Goal: Information Seeking & Learning: Compare options

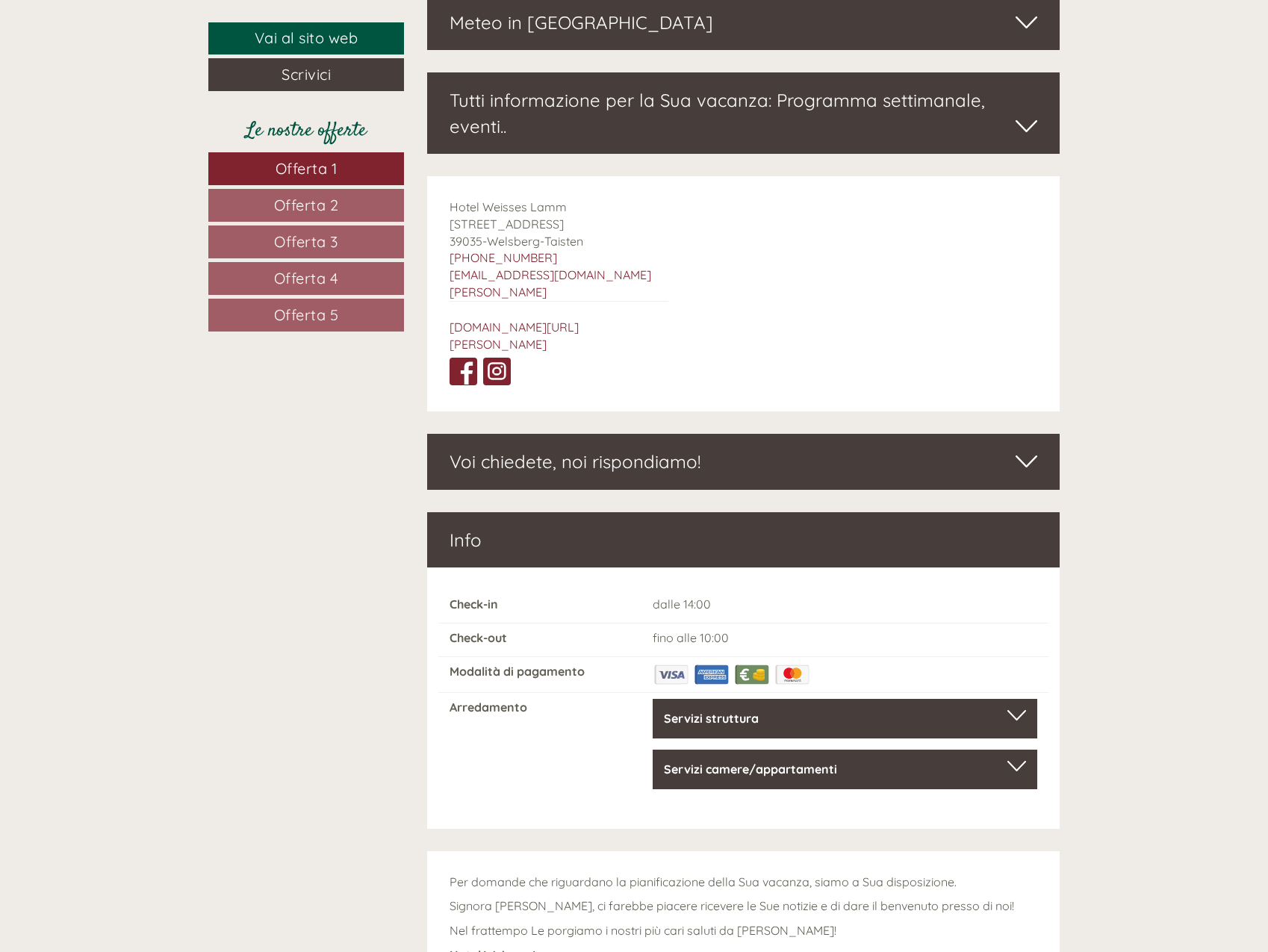
scroll to position [4863, 0]
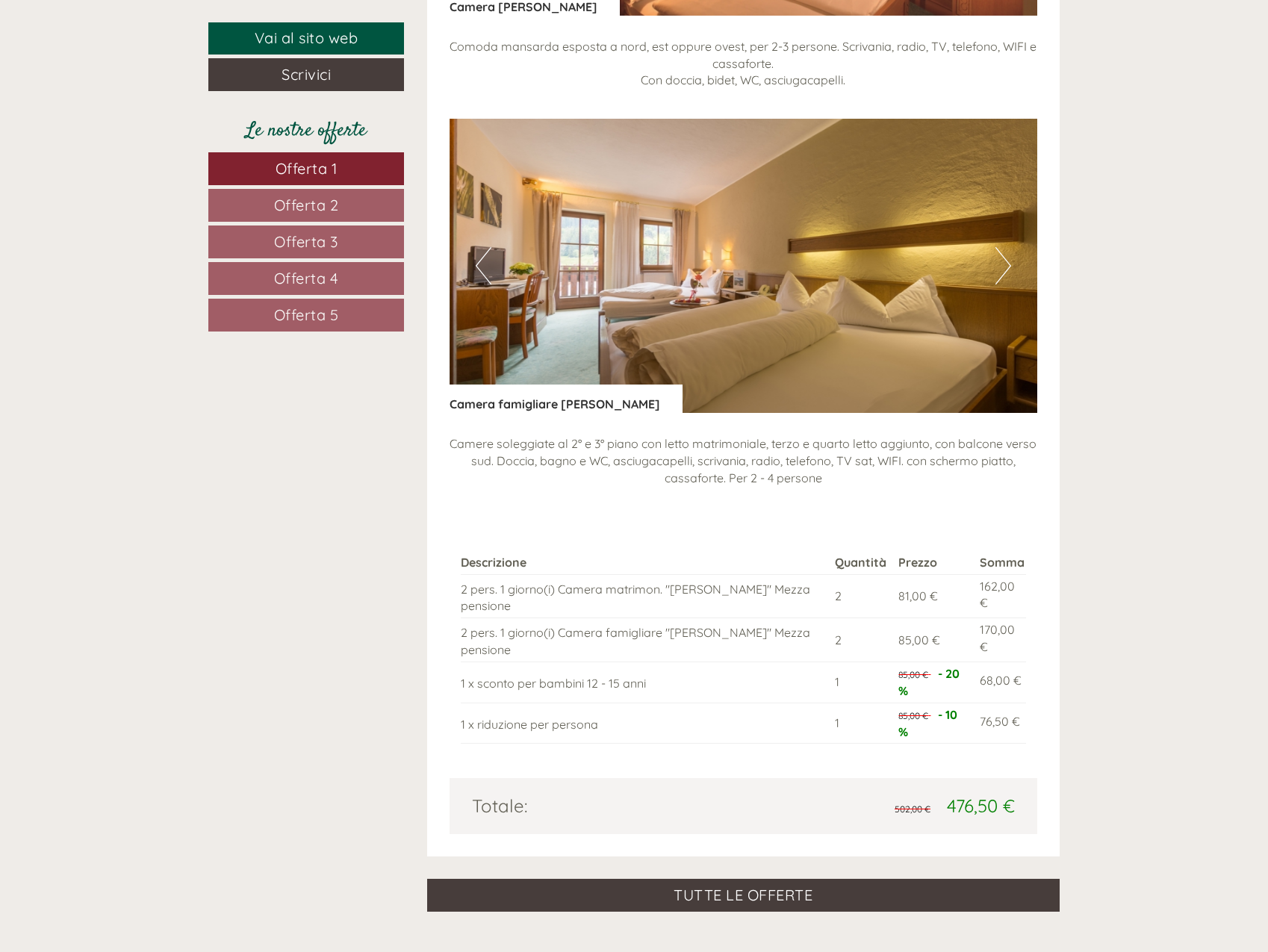
scroll to position [2987, 0]
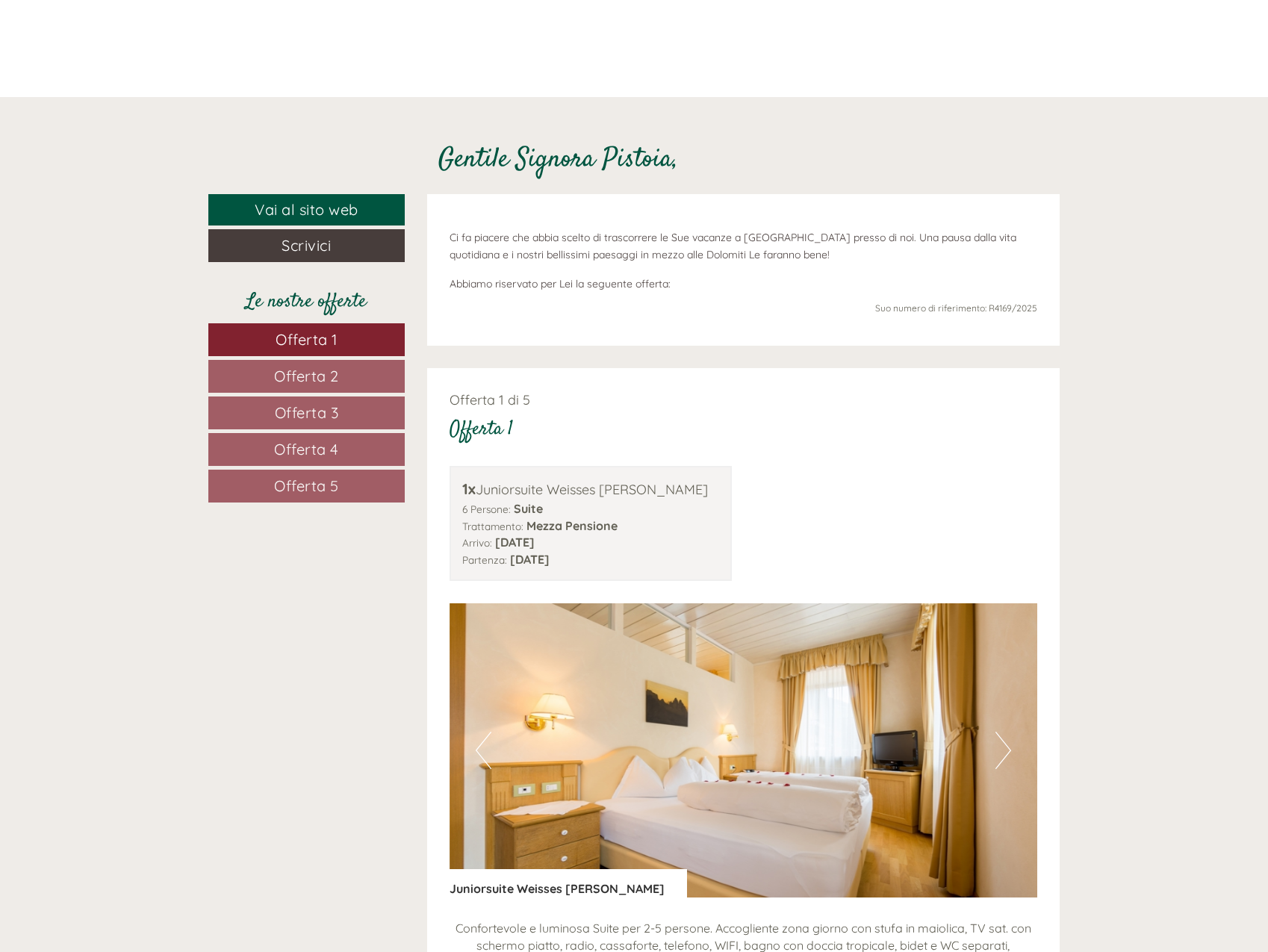
scroll to position [672, 0]
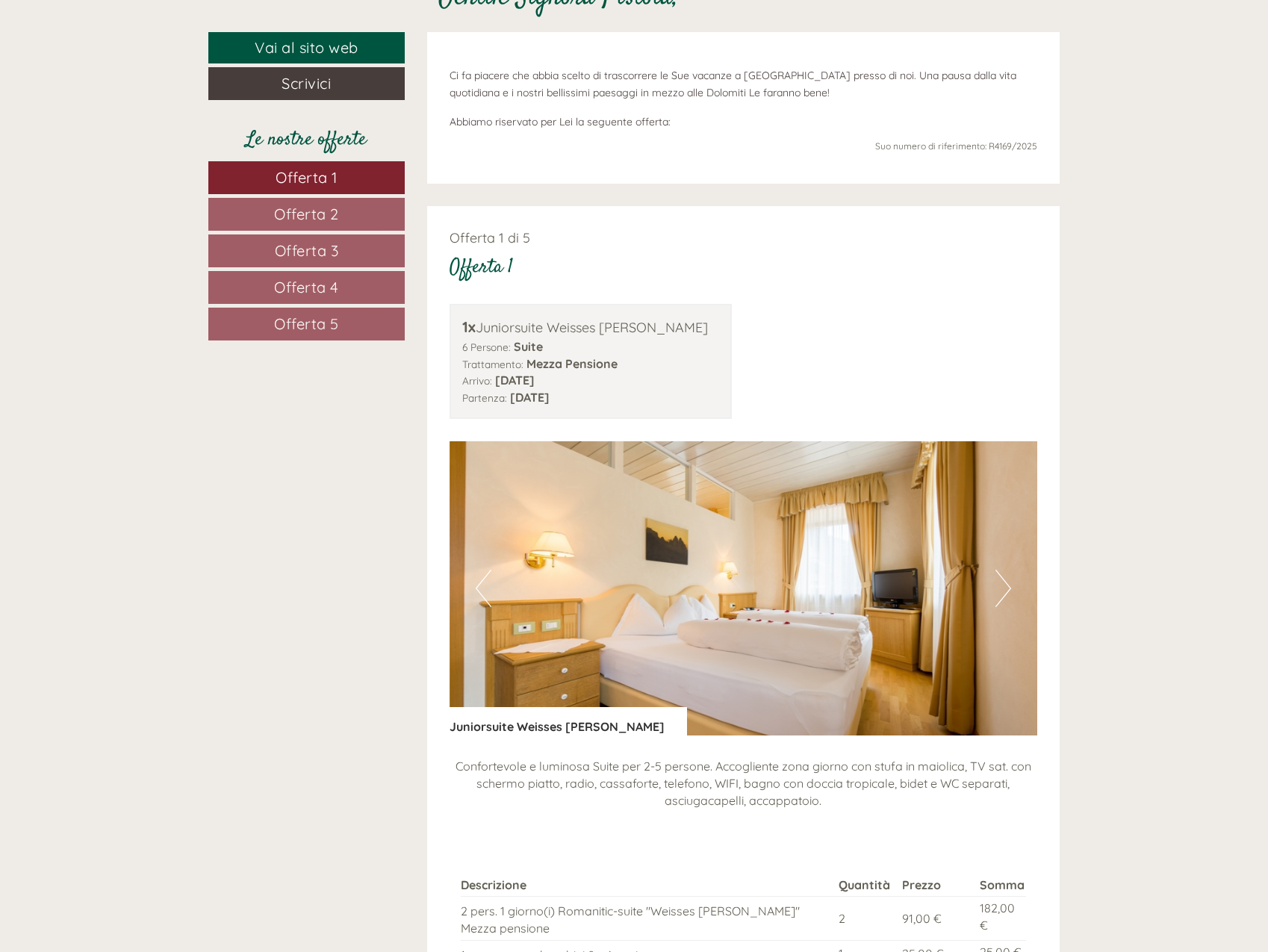
click at [318, 216] on span "Offerta 2" at bounding box center [307, 214] width 65 height 19
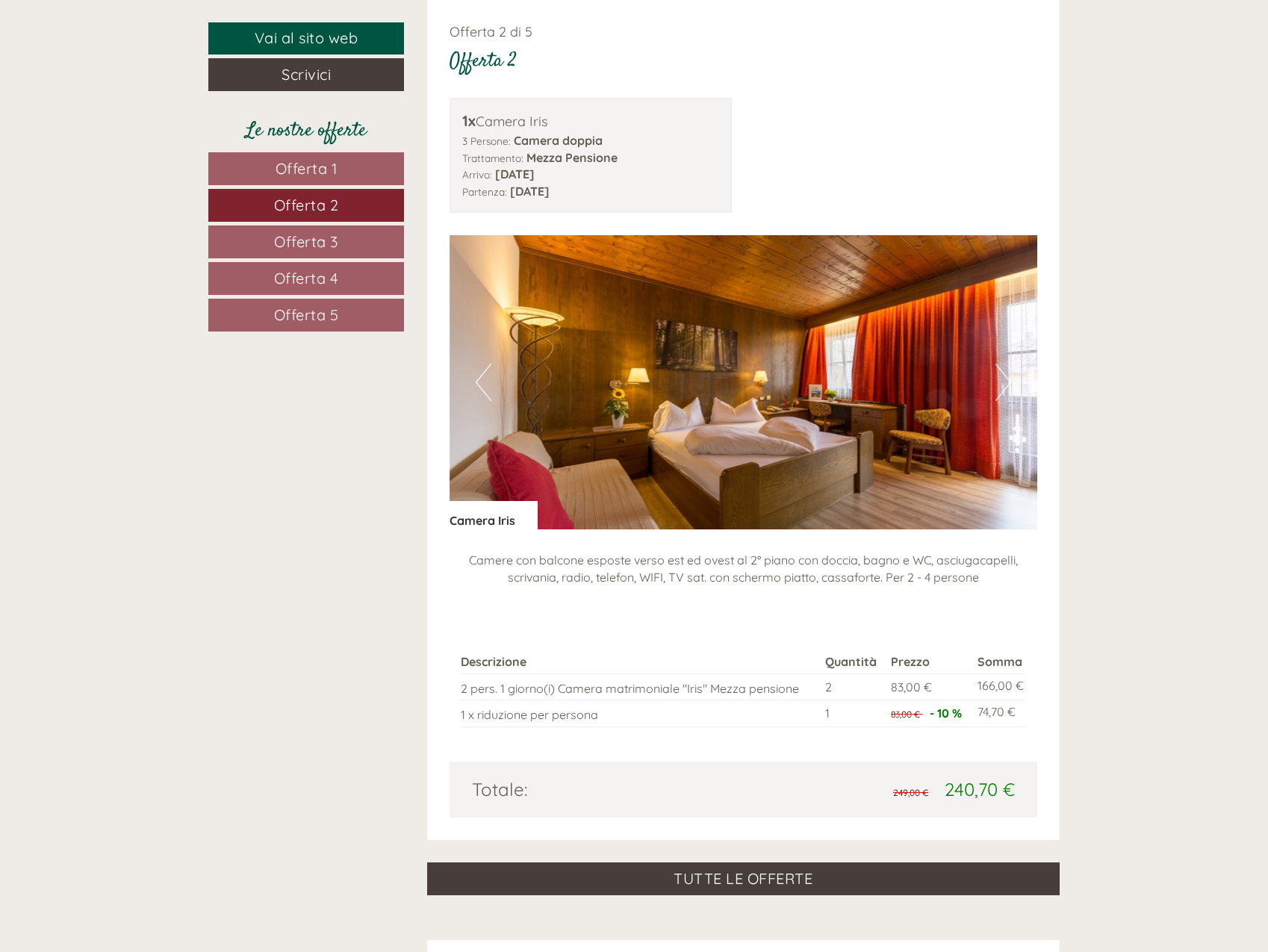
click at [307, 179] on link "Offerta 1" at bounding box center [306, 169] width 195 height 33
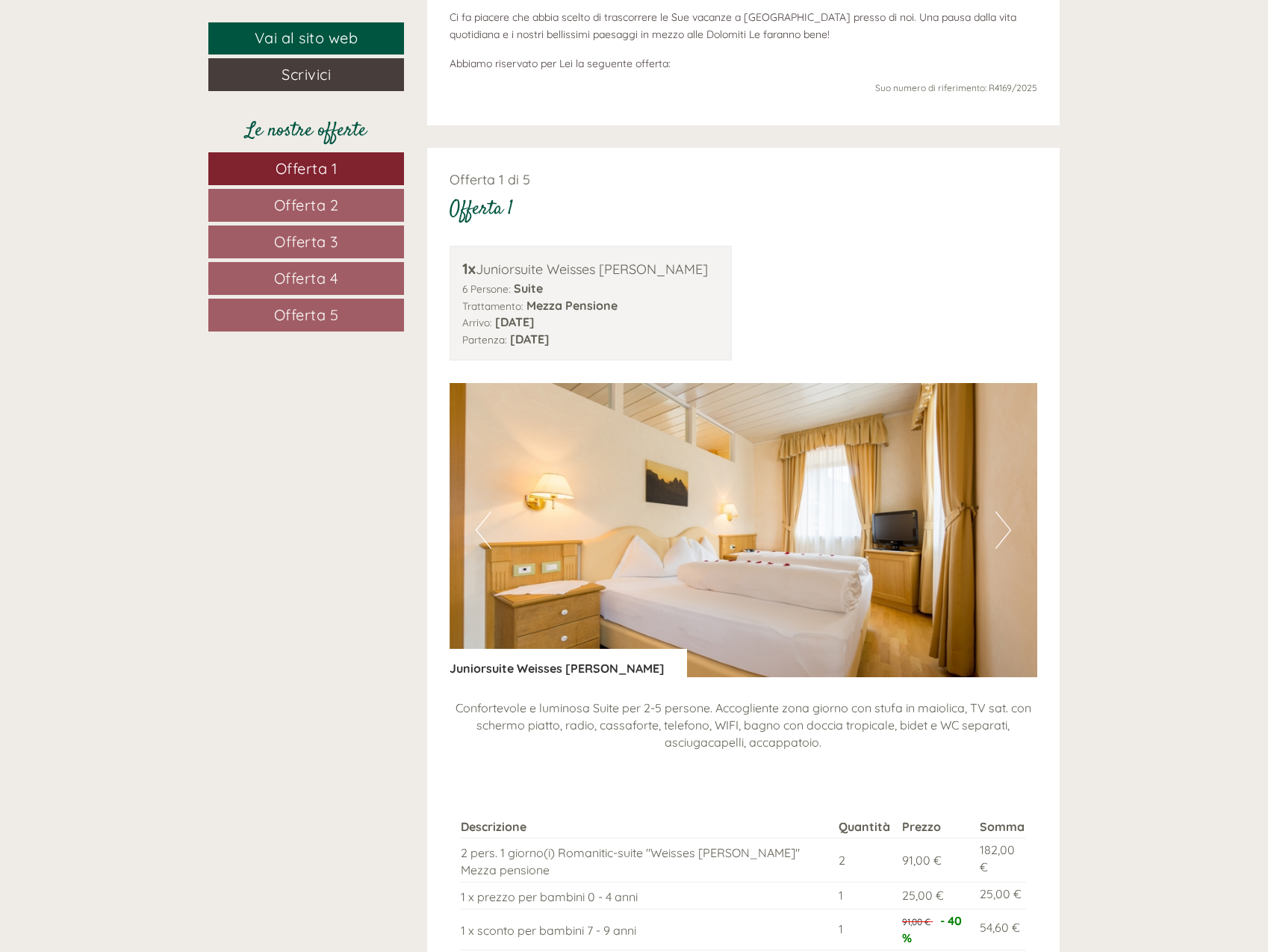
scroll to position [729, 0]
click at [323, 206] on span "Offerta 2" at bounding box center [307, 205] width 65 height 19
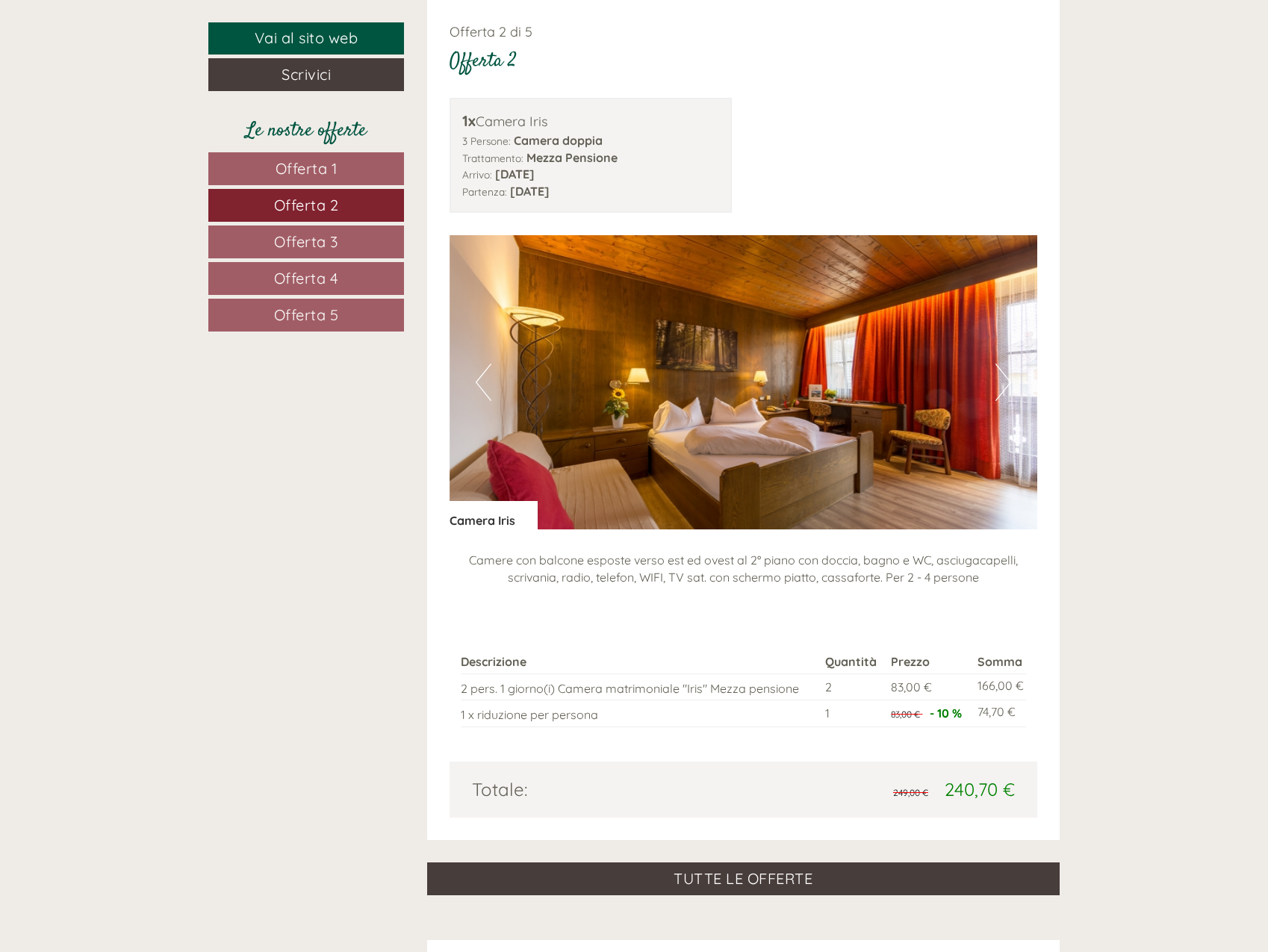
drag, startPoint x: 309, startPoint y: 249, endPoint x: 322, endPoint y: 244, distance: 13.9
click at [311, 247] on span "Offerta 3" at bounding box center [306, 242] width 64 height 19
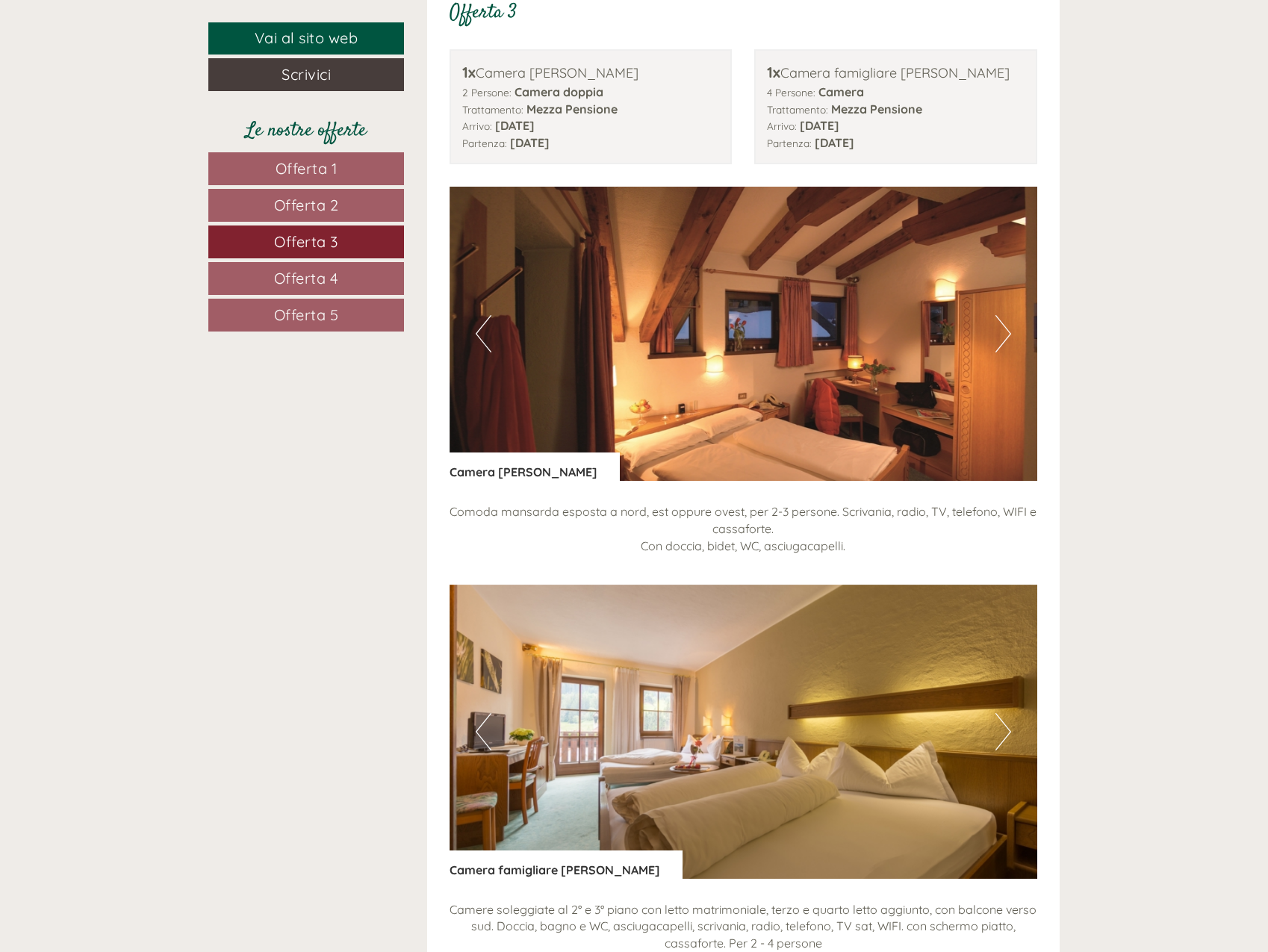
scroll to position [953, 0]
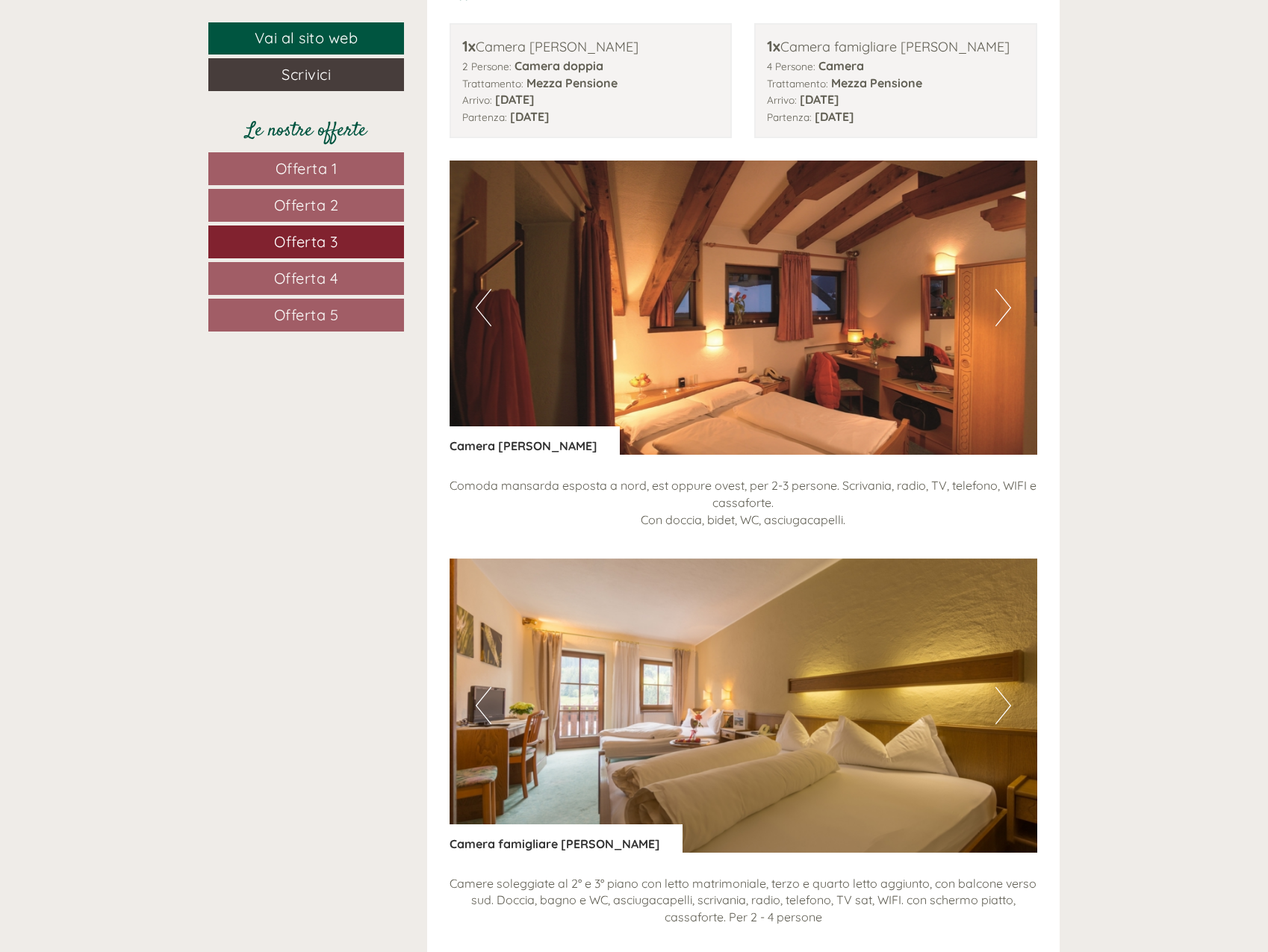
click at [322, 271] on span "Offerta 4" at bounding box center [307, 278] width 65 height 19
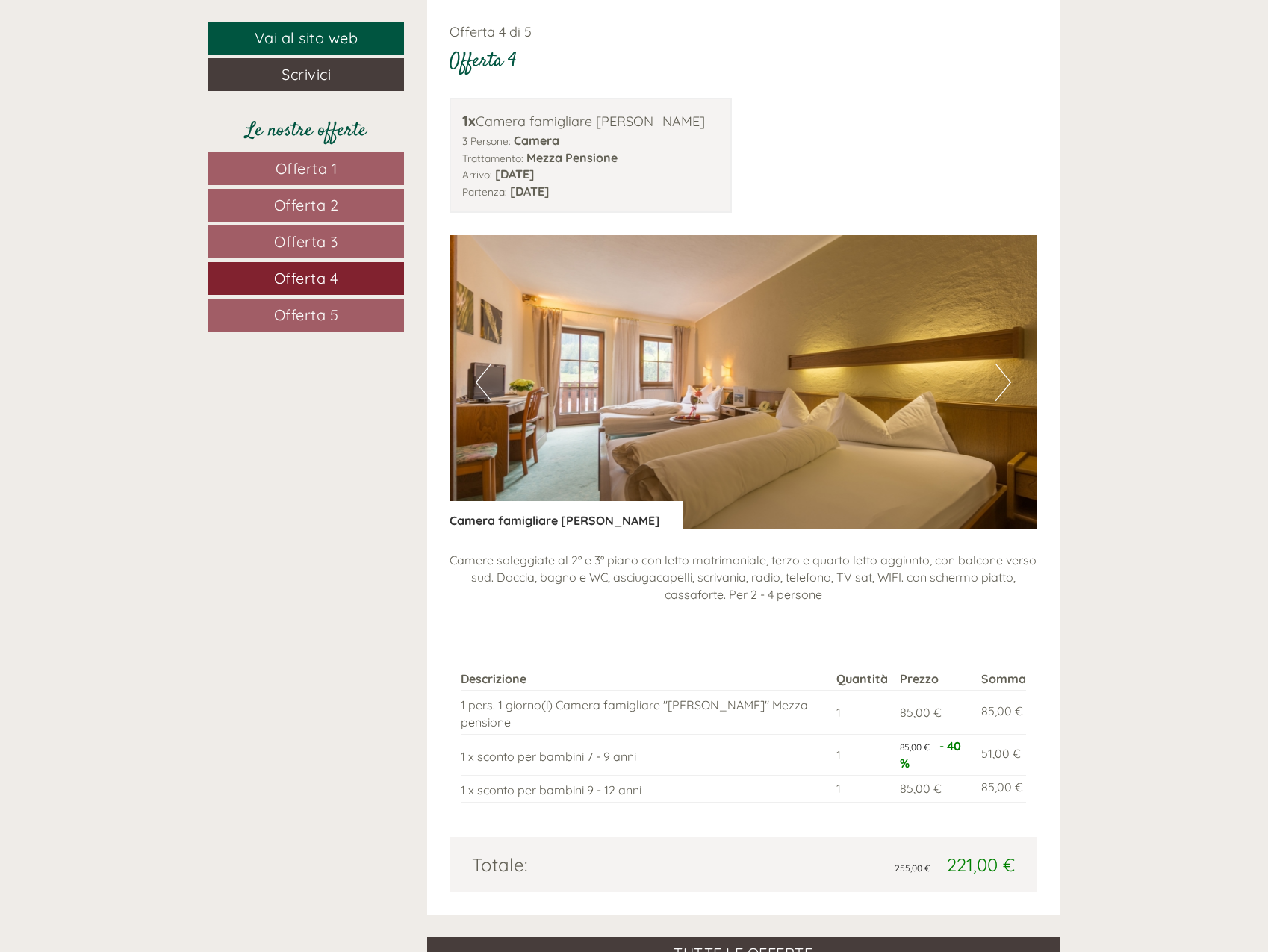
click at [348, 309] on link "Offerta 5" at bounding box center [306, 315] width 195 height 33
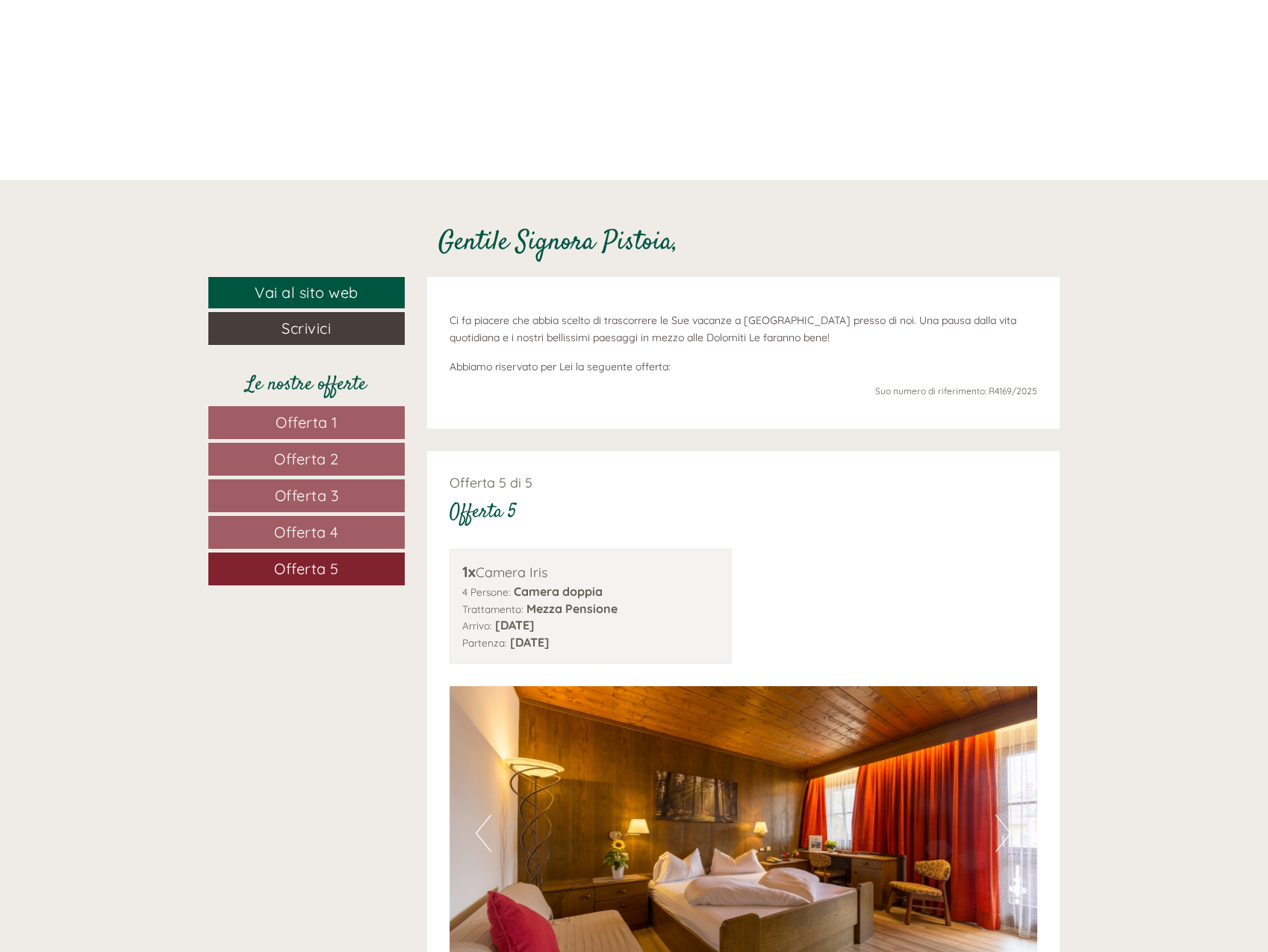
scroll to position [355, 0]
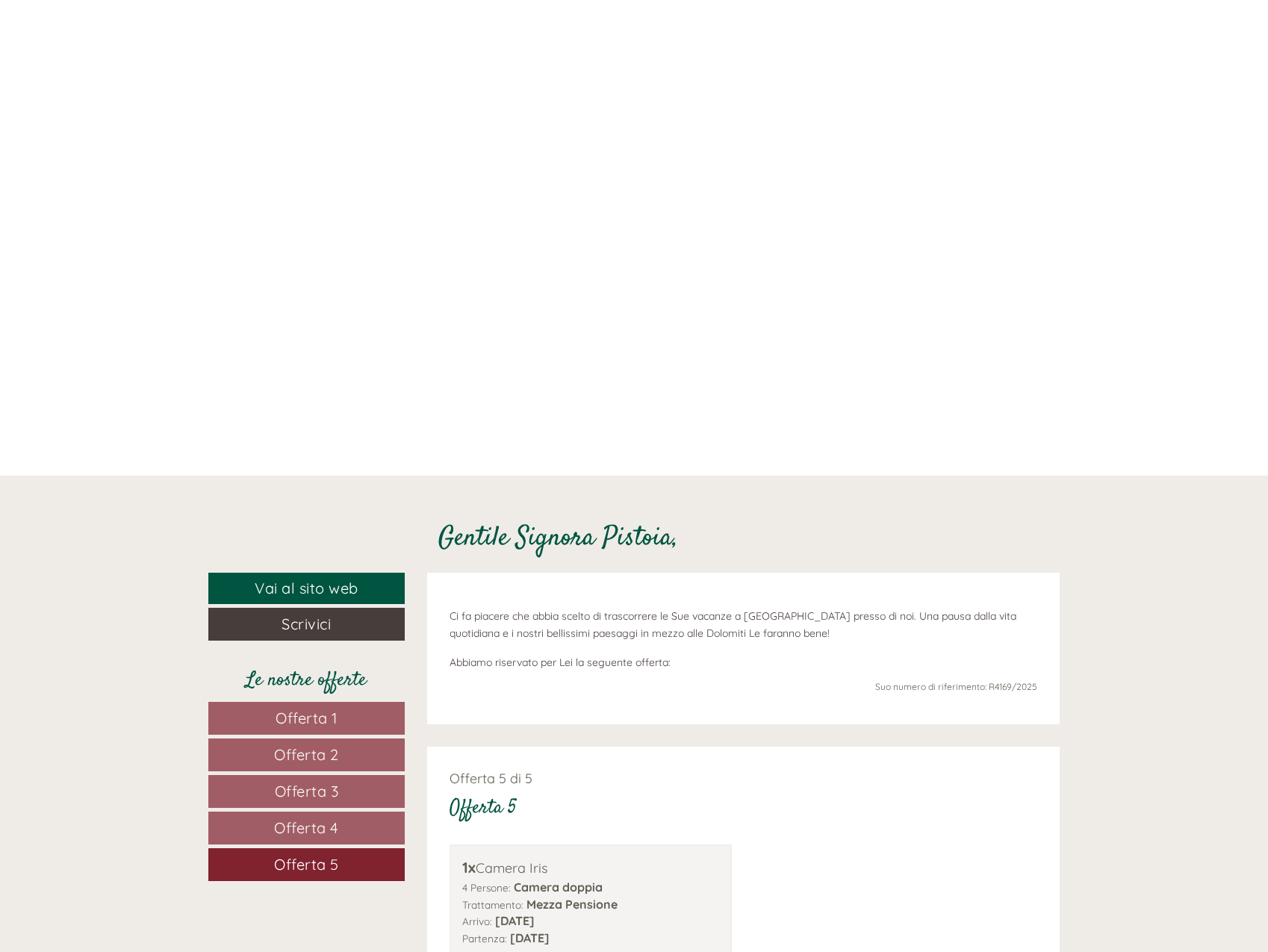
click at [337, 711] on span "Offerta 1" at bounding box center [307, 718] width 62 height 19
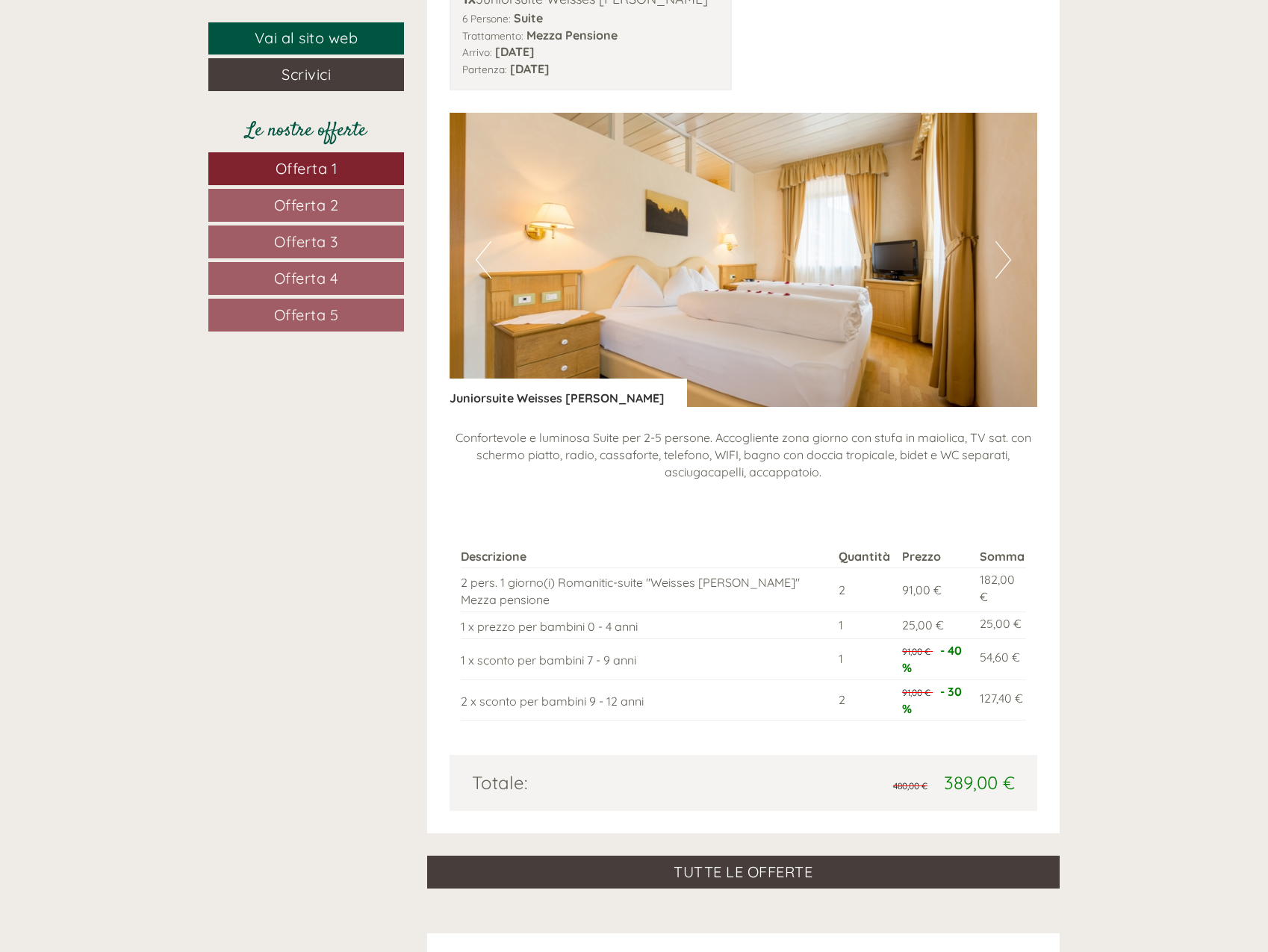
scroll to position [1028, 0]
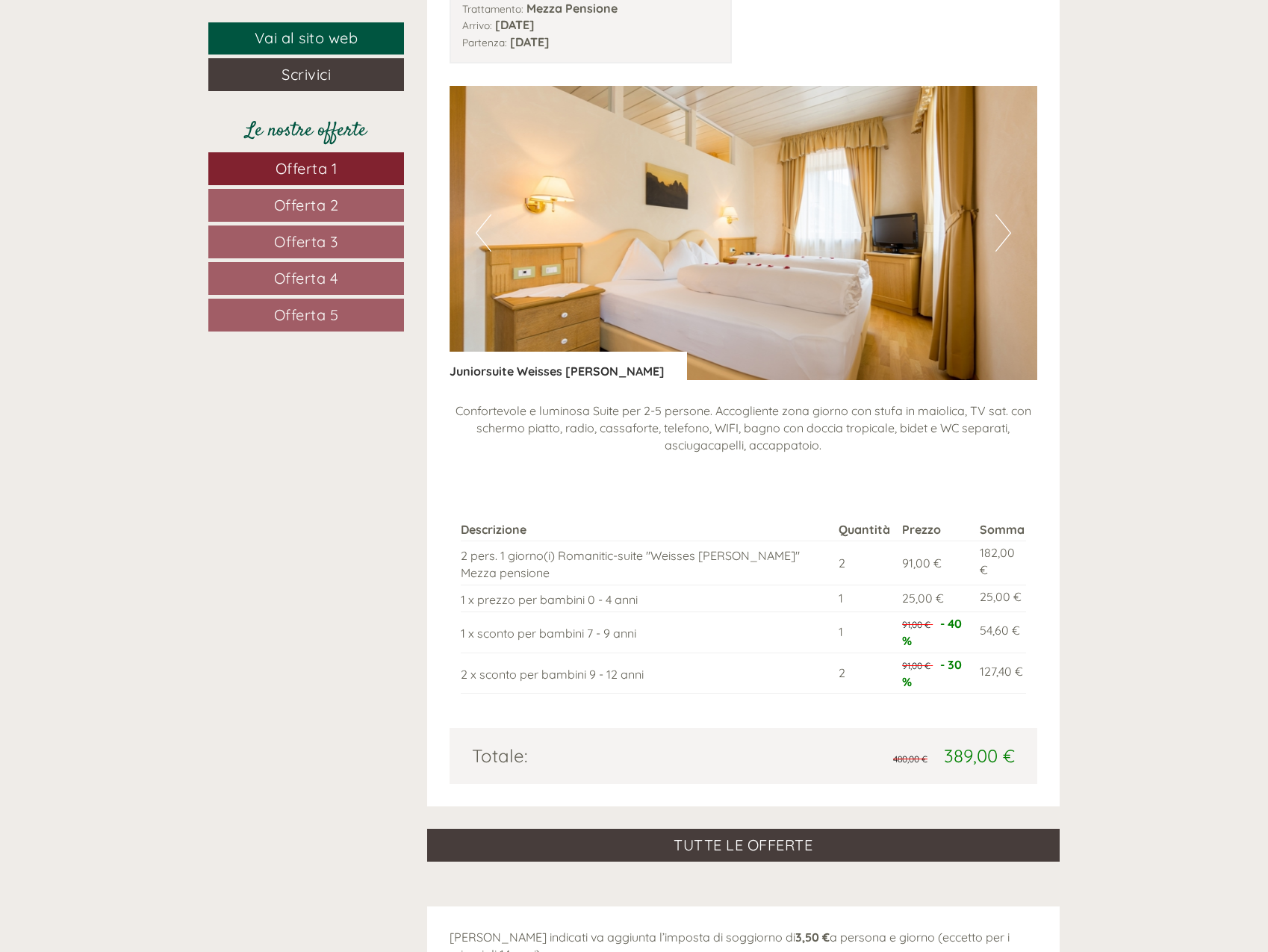
click at [349, 213] on link "Offerta 2" at bounding box center [306, 206] width 195 height 33
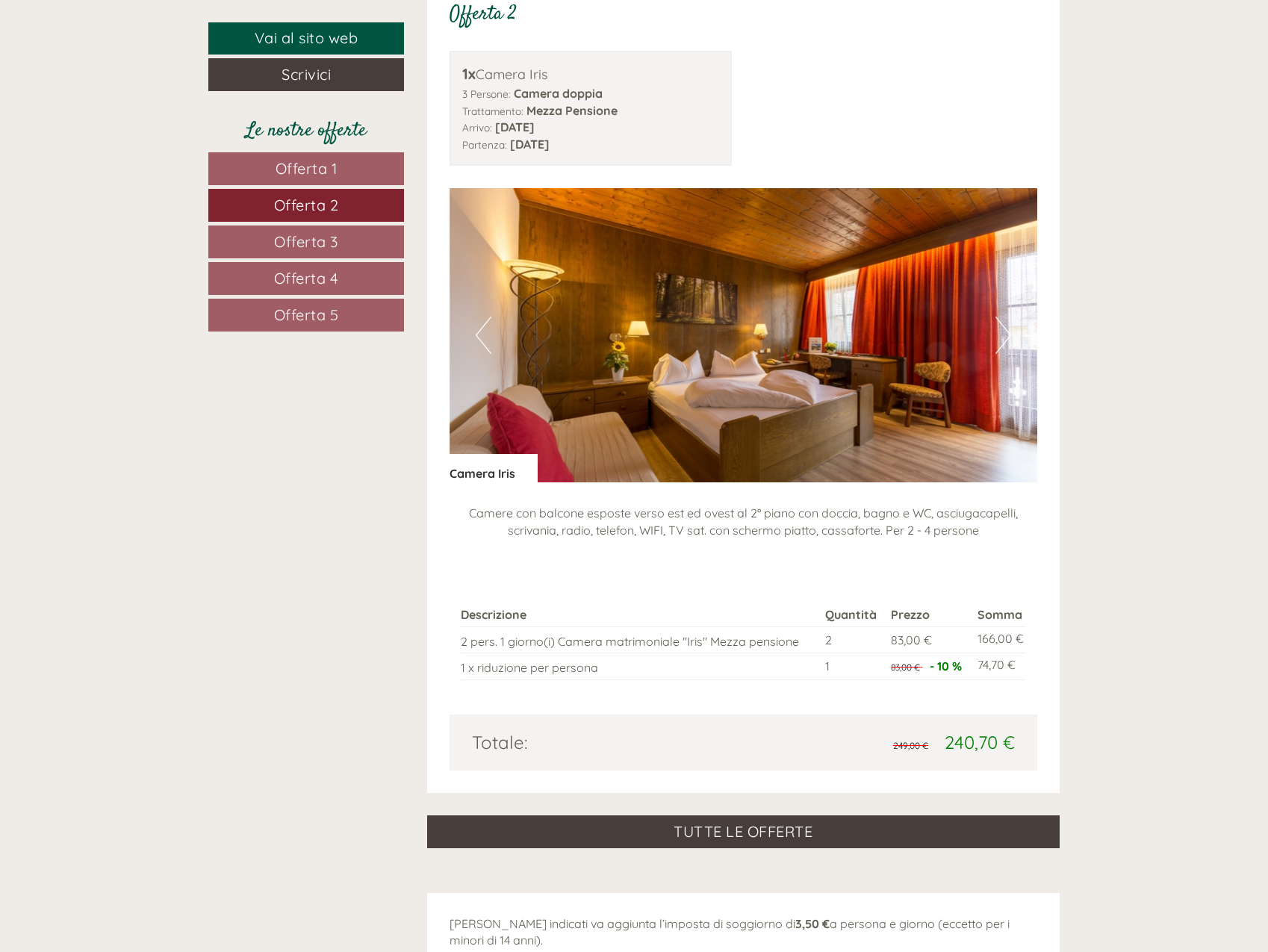
scroll to position [878, 0]
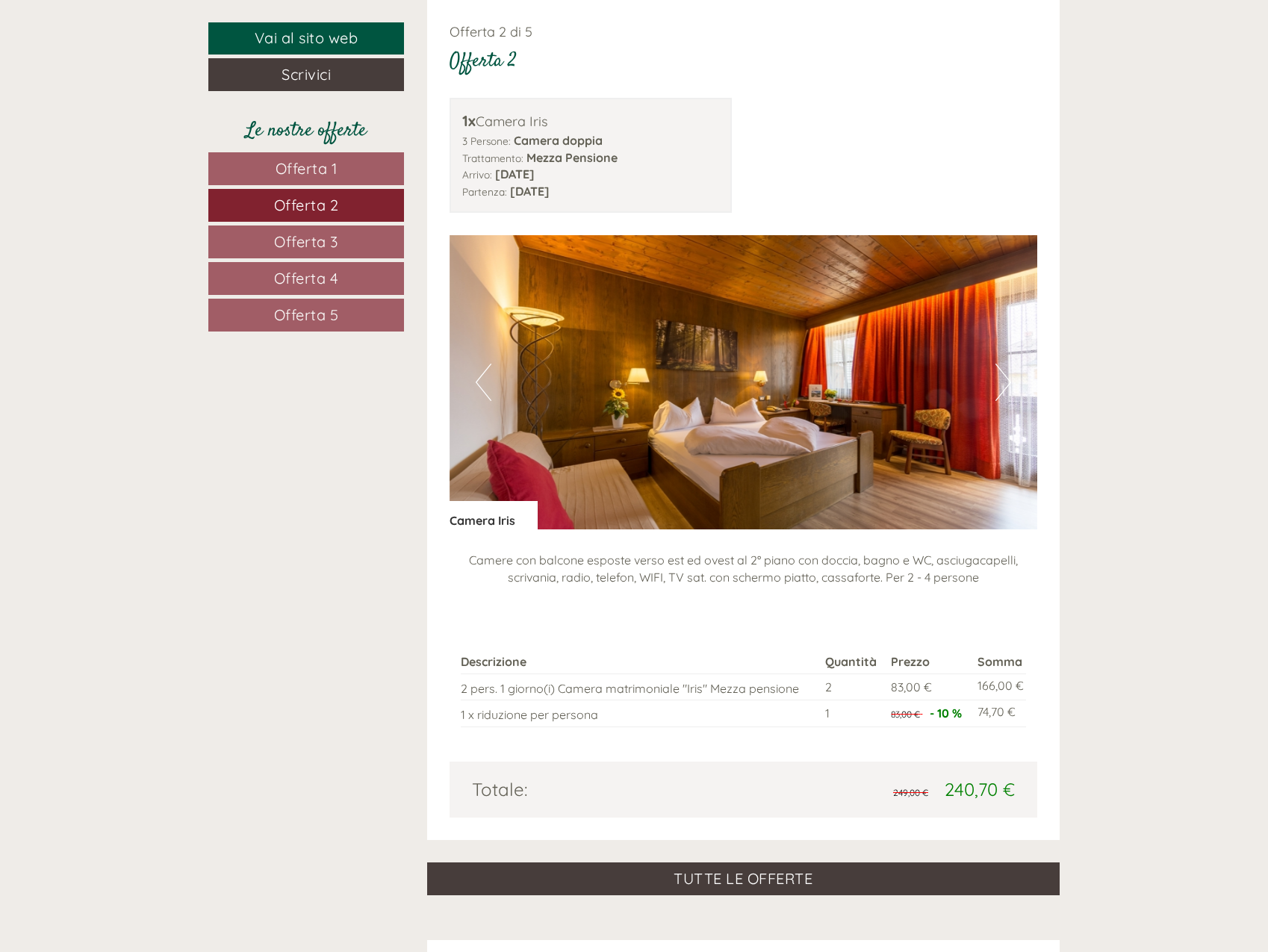
click at [300, 235] on span "Offerta 3" at bounding box center [306, 242] width 64 height 19
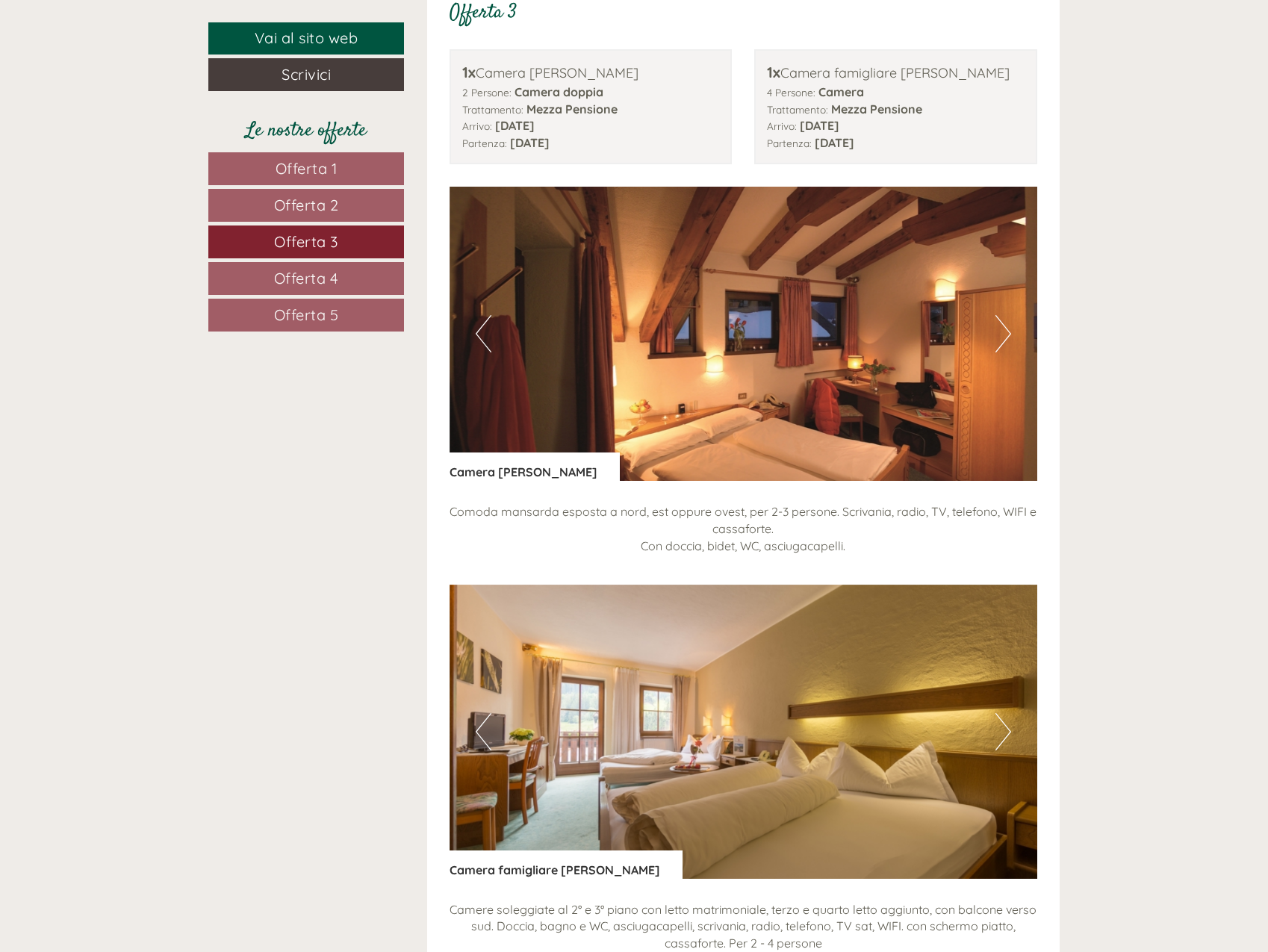
scroll to position [953, 0]
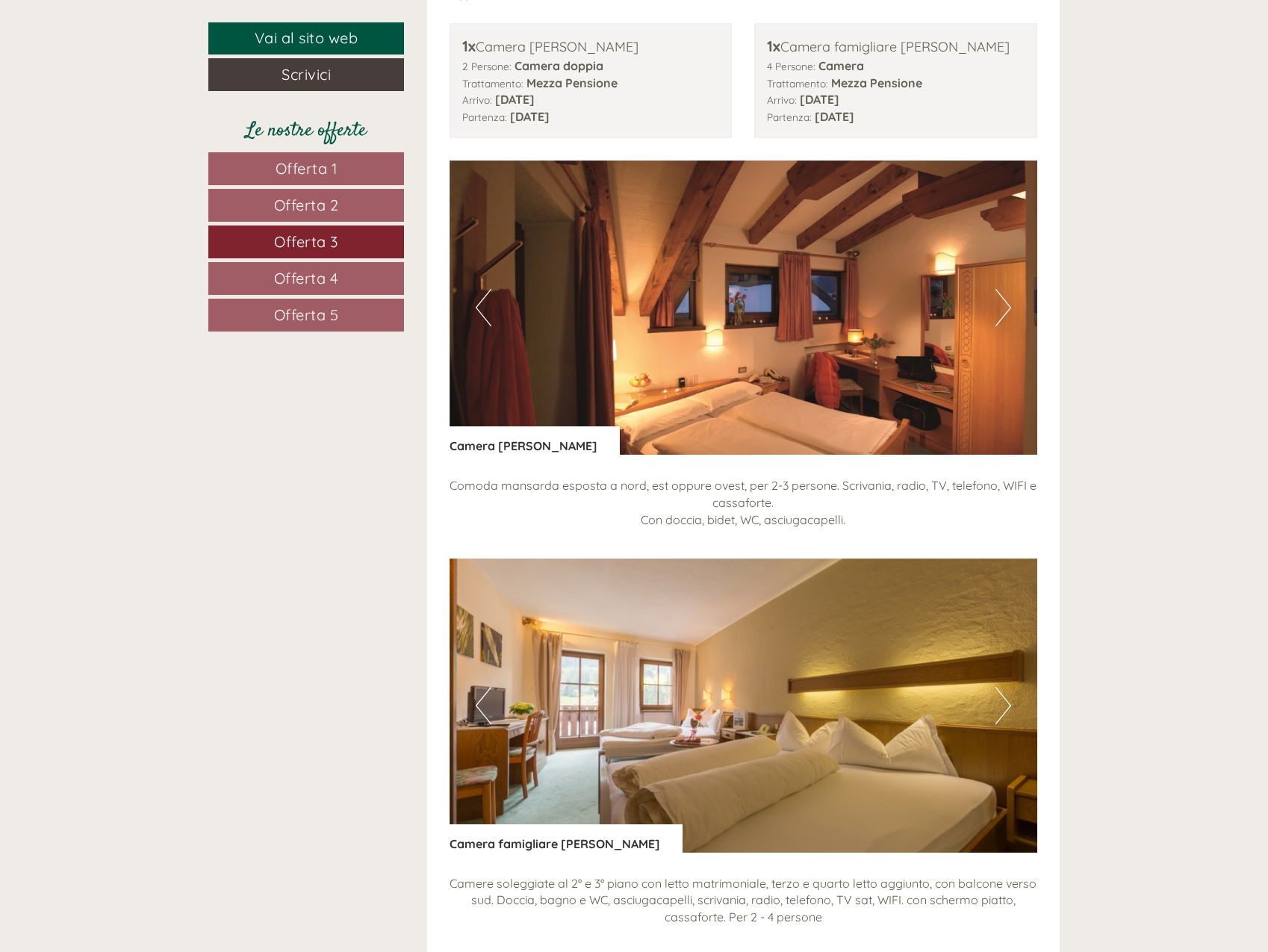
click at [267, 274] on link "Offerta 4" at bounding box center [306, 279] width 195 height 33
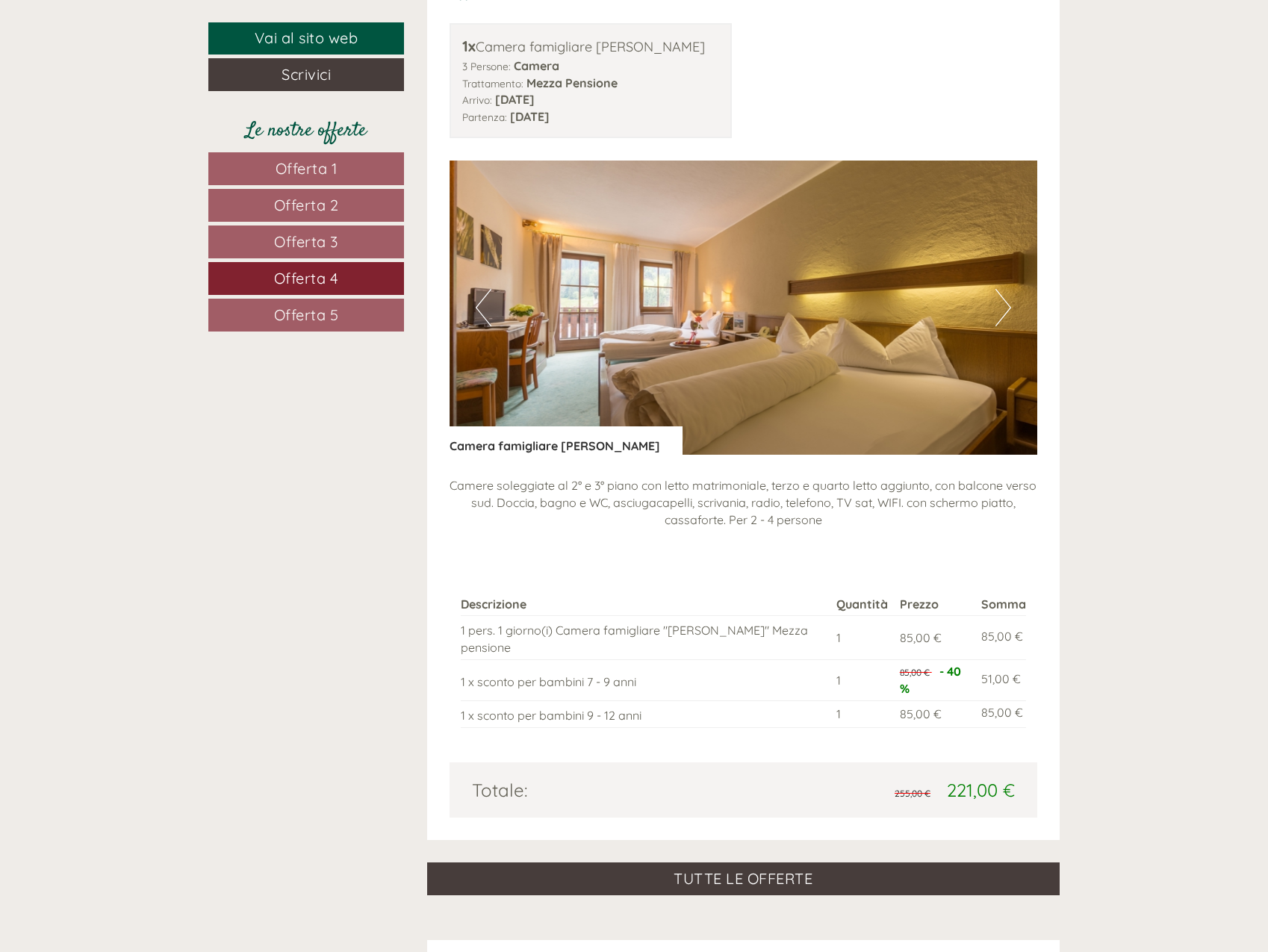
scroll to position [1028, 0]
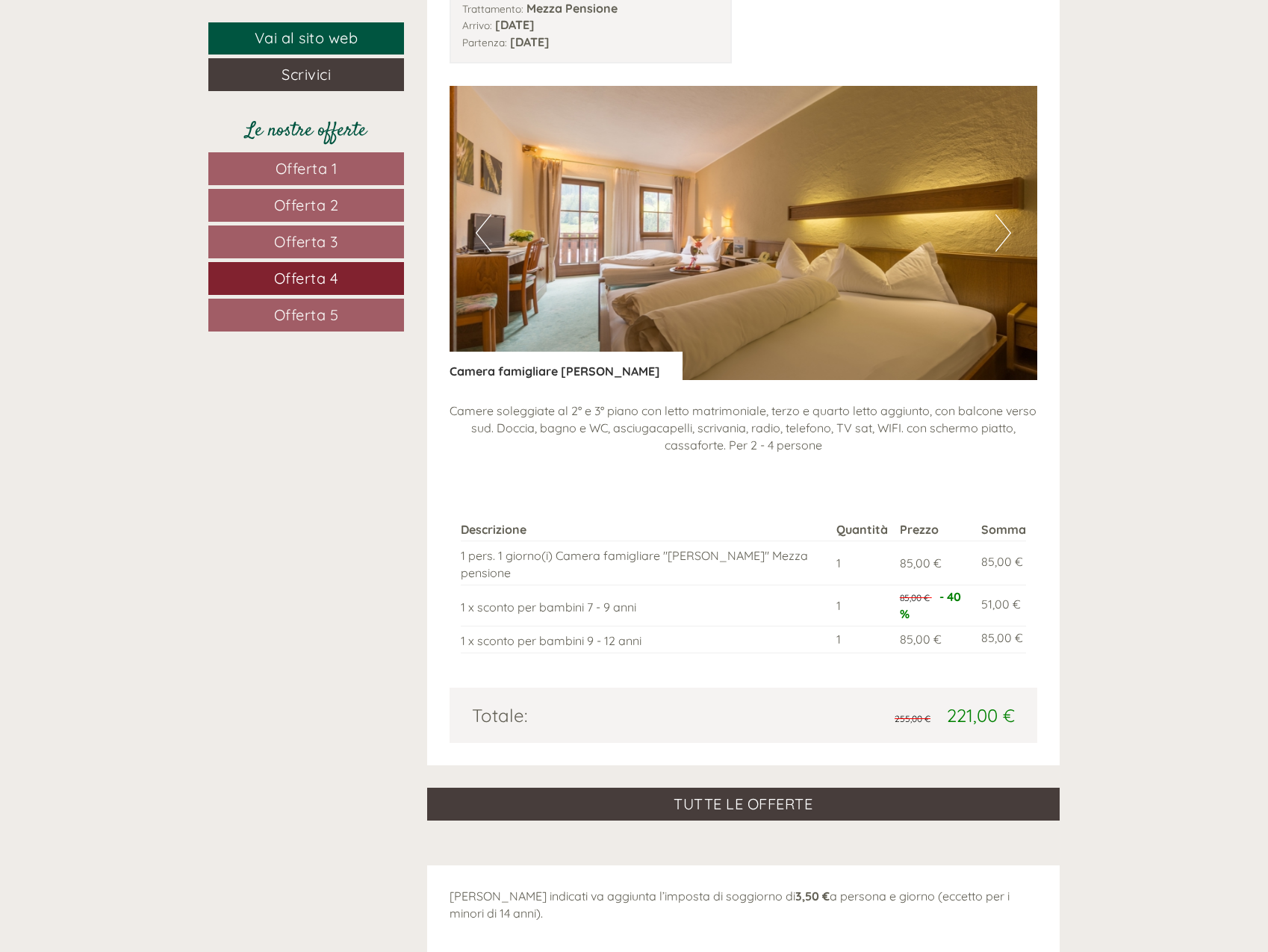
click at [303, 296] on nav "Offerta 1 Offerta 2 Offerta 3 Offerta 4 Offerta 5" at bounding box center [308, 241] width 200 height 179
drag, startPoint x: 321, startPoint y: 306, endPoint x: 350, endPoint y: 309, distance: 29.2
click at [322, 306] on span "Offerta 5" at bounding box center [307, 315] width 65 height 19
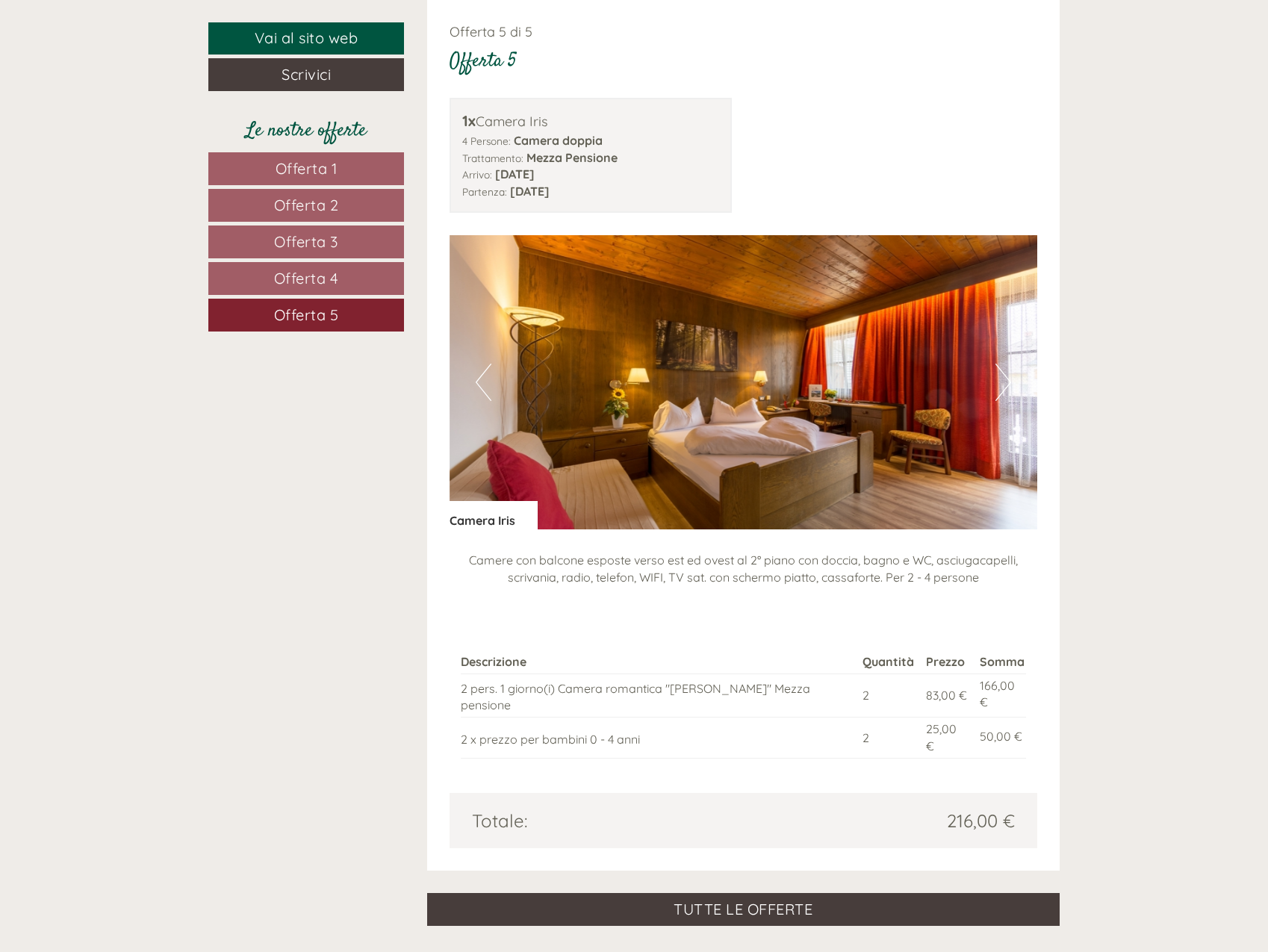
scroll to position [953, 0]
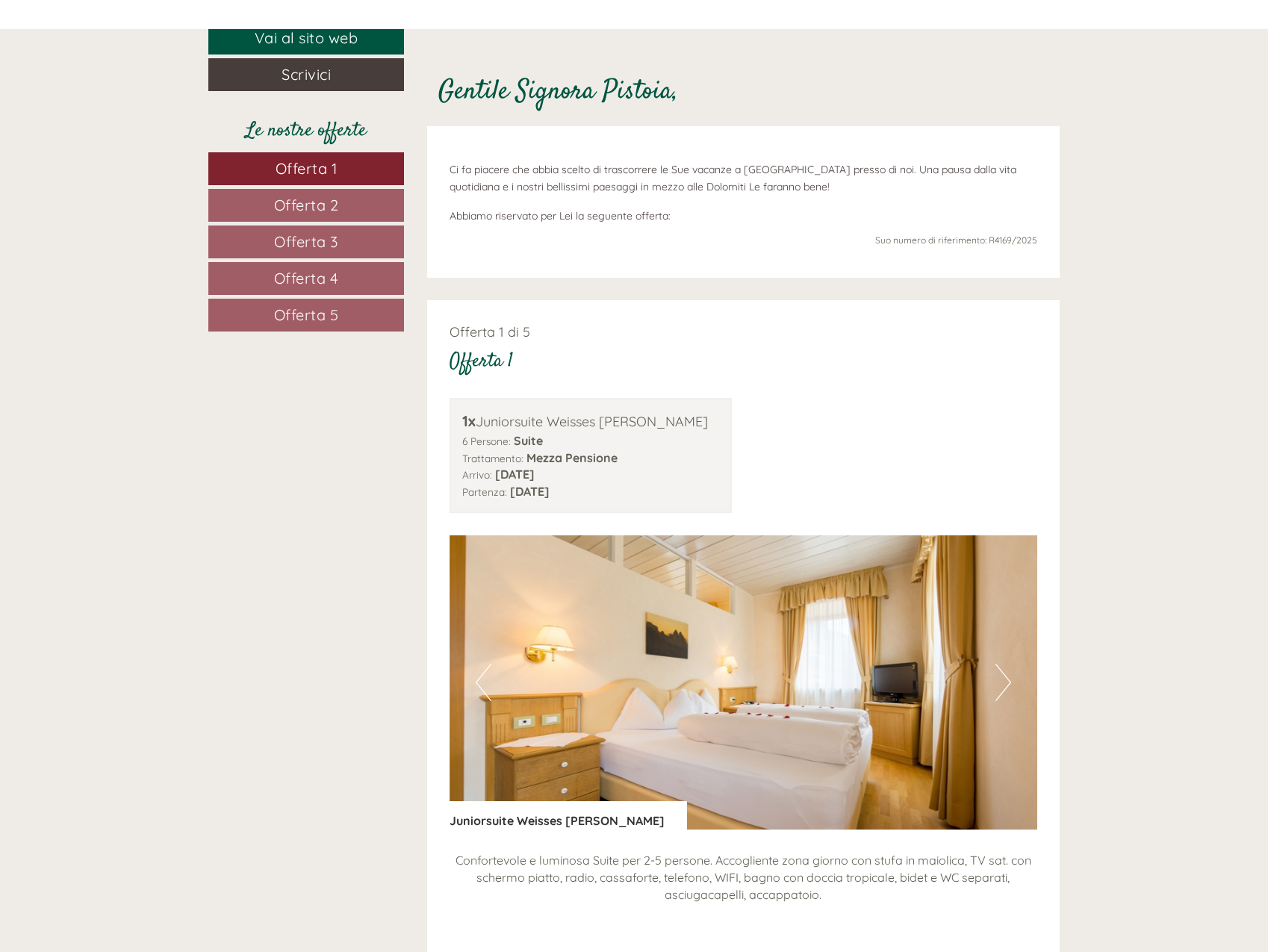
scroll to position [299, 0]
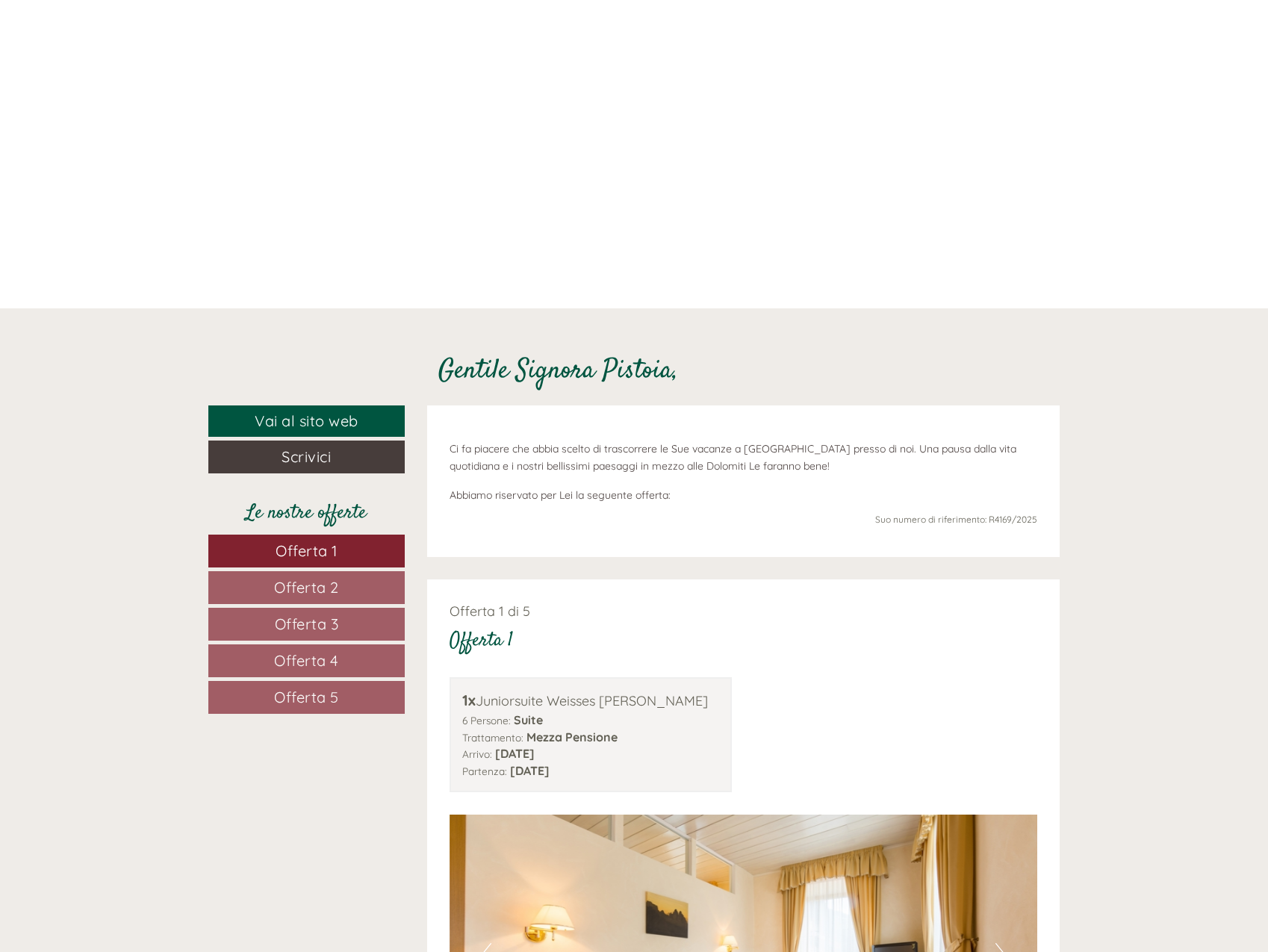
click at [329, 587] on span "Offerta 2" at bounding box center [307, 587] width 65 height 19
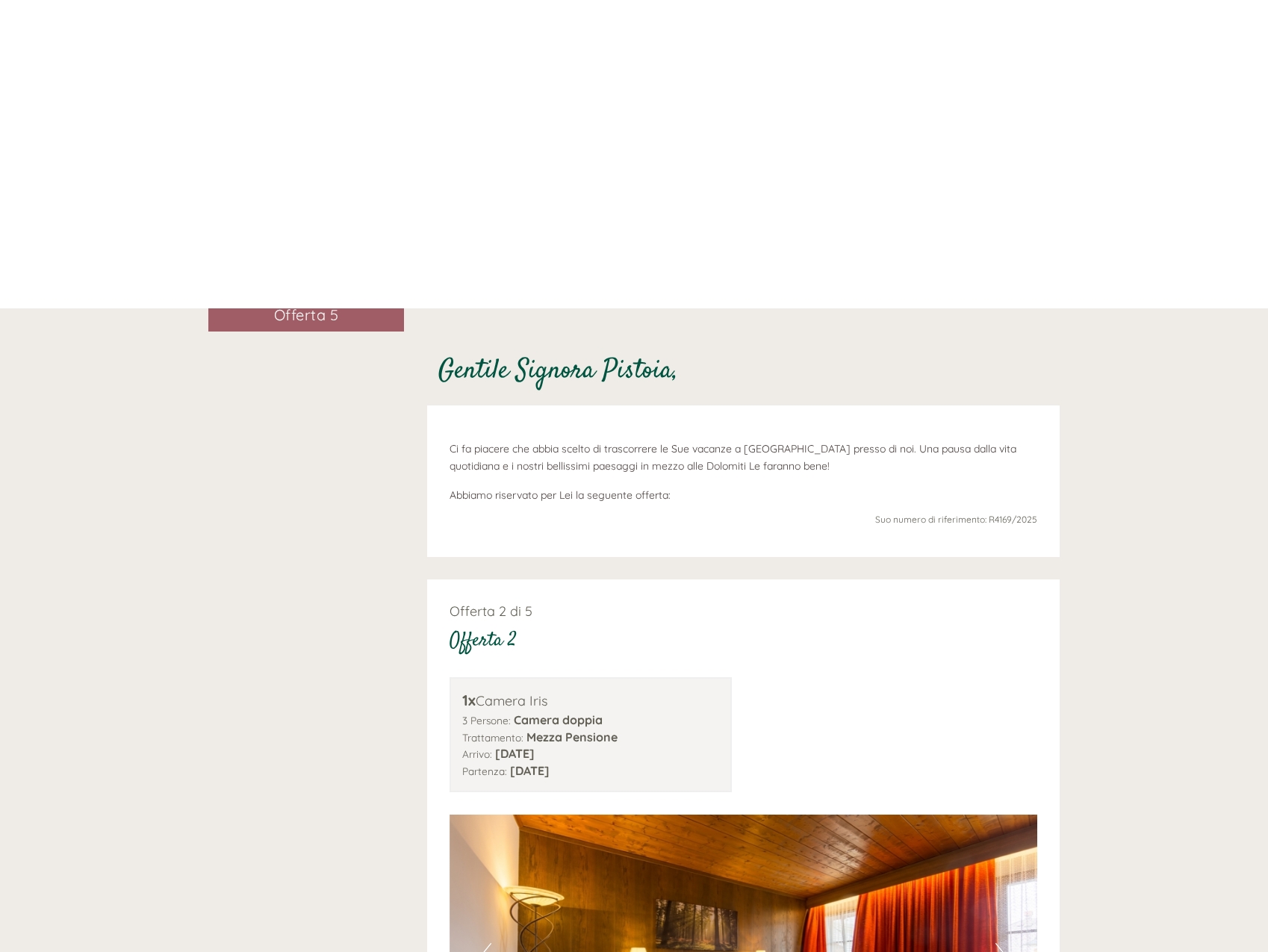
scroll to position [878, 0]
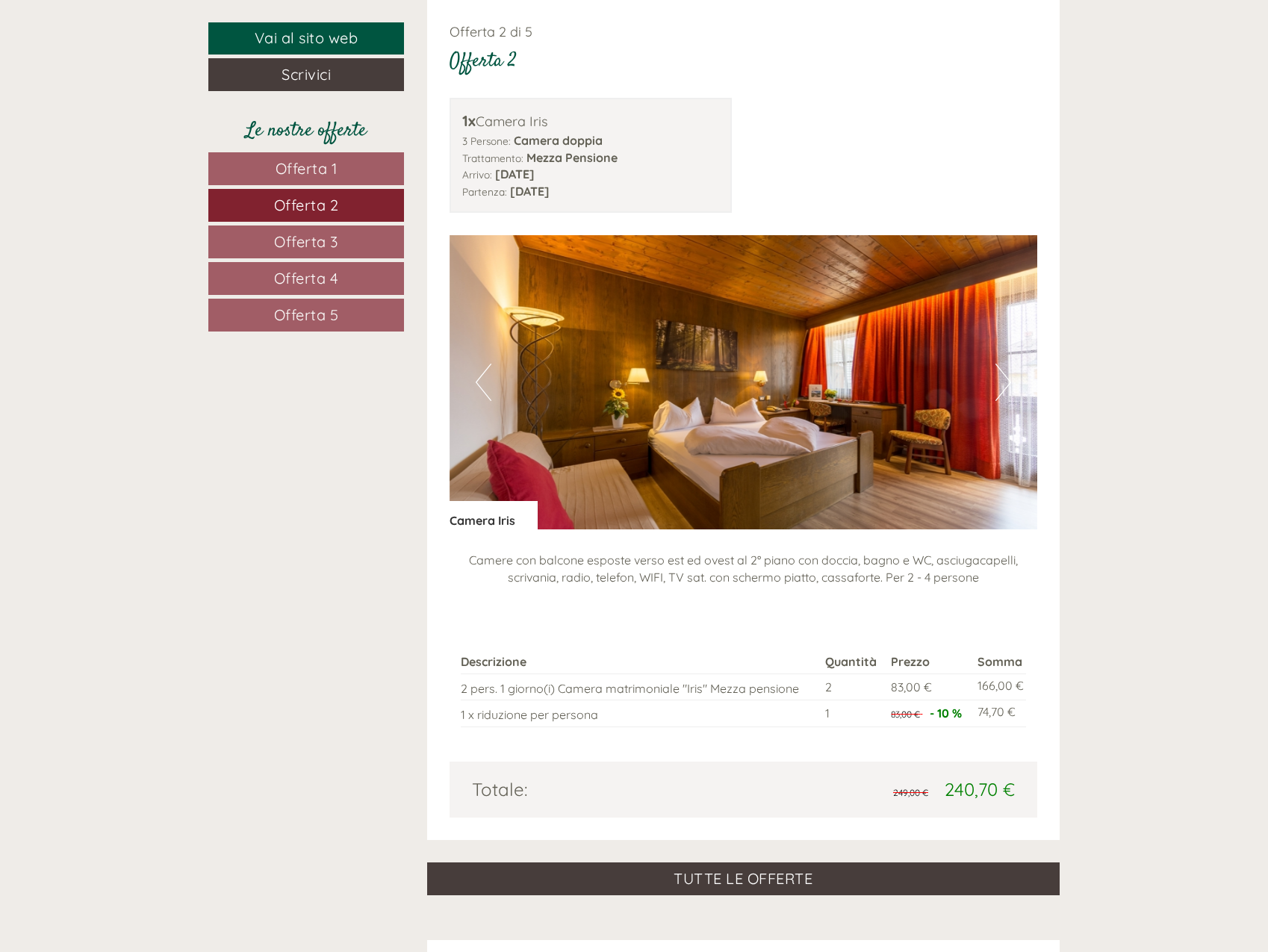
click at [330, 240] on span "Offerta 3" at bounding box center [306, 242] width 64 height 19
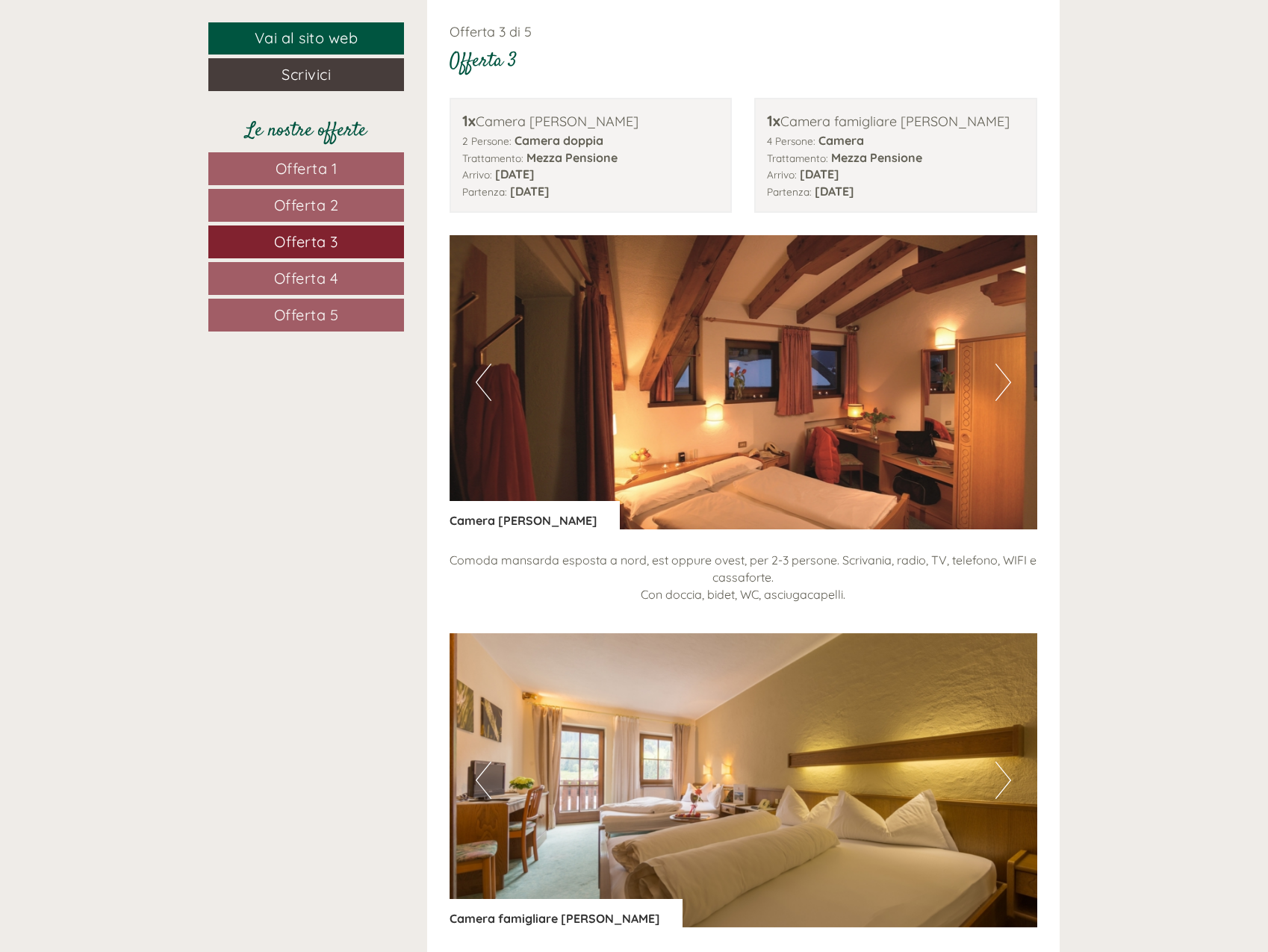
drag, startPoint x: 319, startPoint y: 257, endPoint x: 320, endPoint y: 271, distance: 14.0
click at [319, 260] on nav "Offerta 1 Offerta 2 Offerta 3 Offerta 4 Offerta 5" at bounding box center [308, 241] width 200 height 179
click at [319, 282] on span "Offerta 4" at bounding box center [307, 278] width 65 height 19
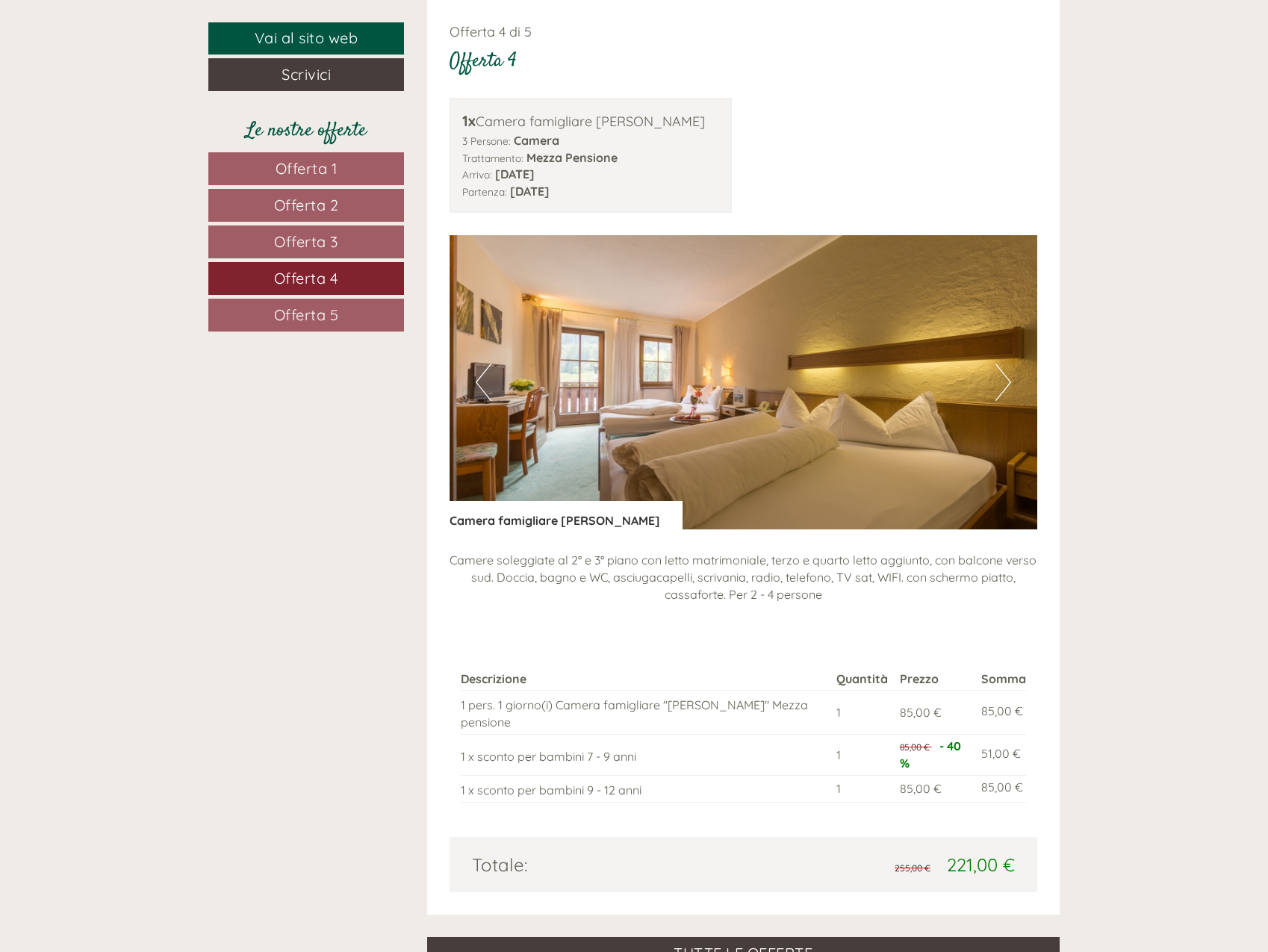
drag, startPoint x: 309, startPoint y: 311, endPoint x: 318, endPoint y: 313, distance: 9.2
click at [315, 313] on span "Offerta 5" at bounding box center [307, 315] width 65 height 19
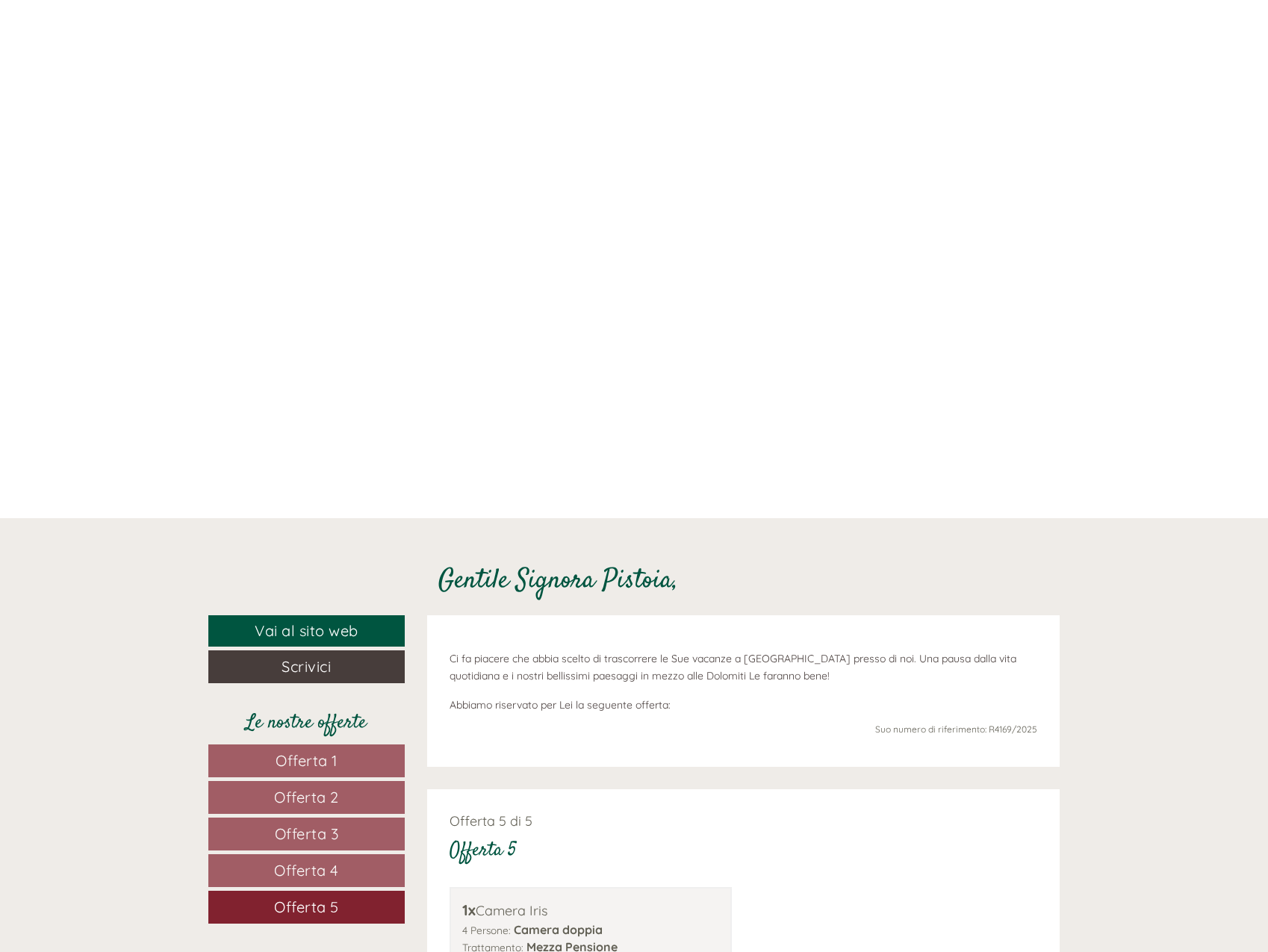
scroll to position [0, 0]
